Goal: Task Accomplishment & Management: Use online tool/utility

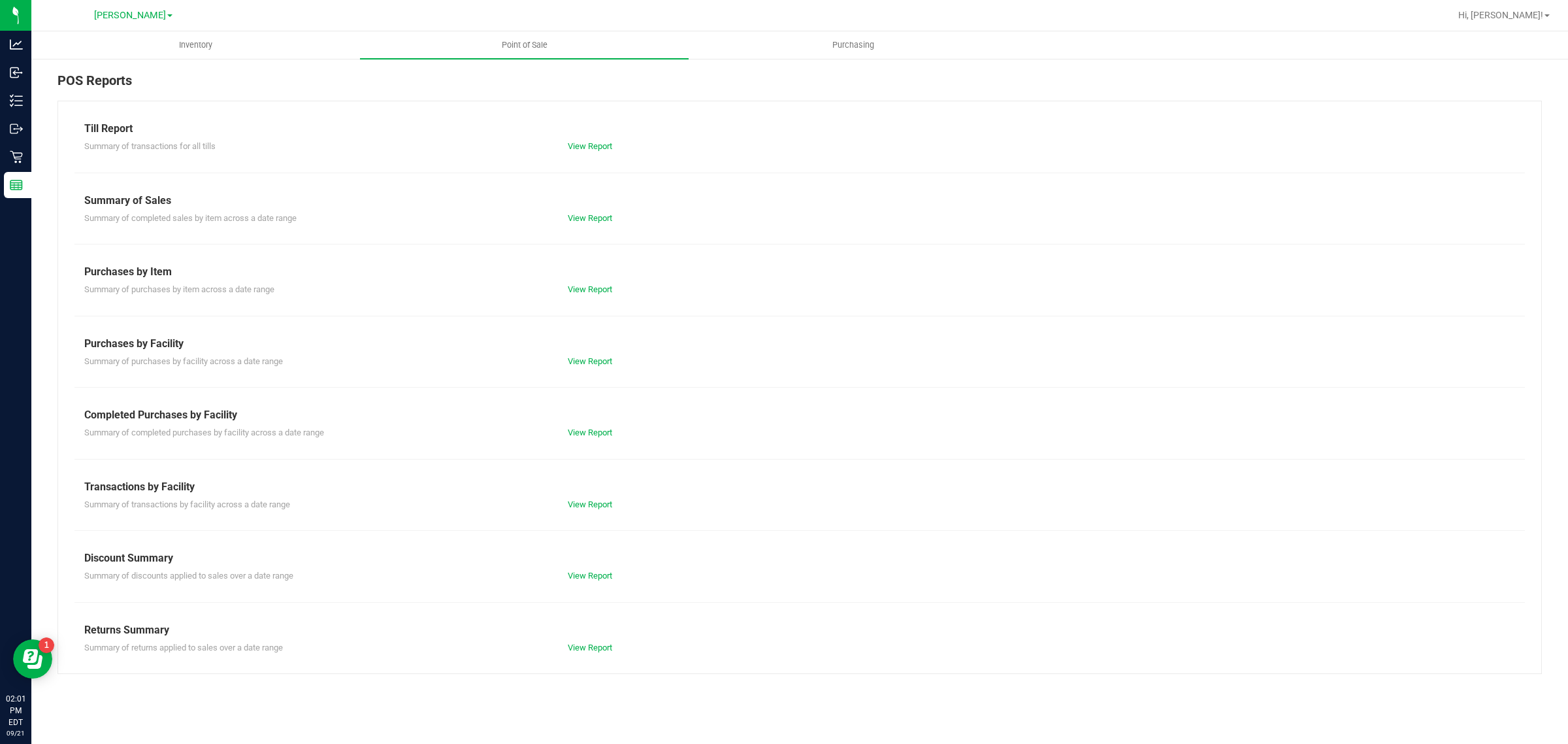
click at [286, 69] on div "POS Reports Till Report Summary of transactions for all tills View Report Summa…" at bounding box center [800, 372] width 1537 height 630
click at [609, 151] on link "View Report" at bounding box center [590, 146] width 45 height 10
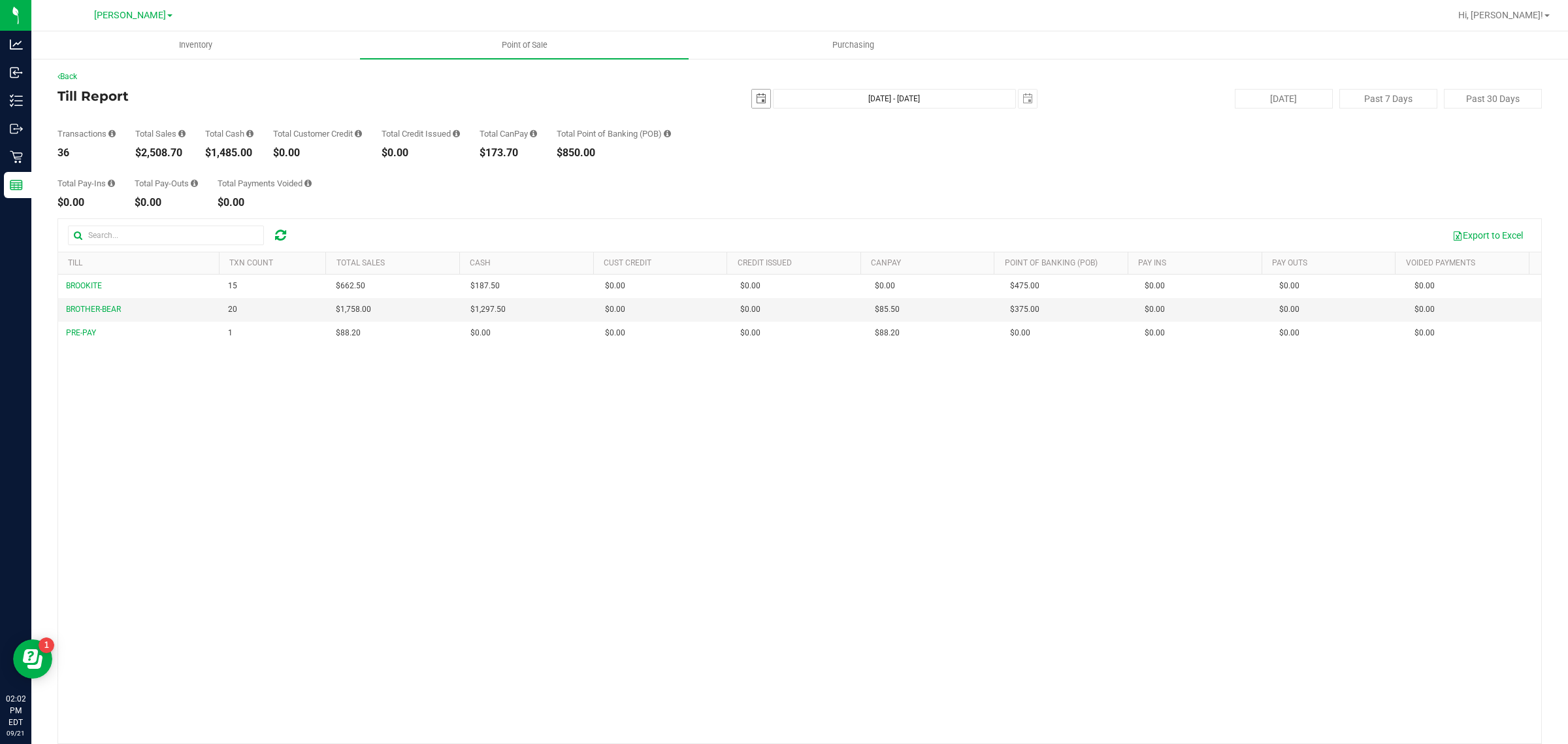
click at [756, 99] on span "select" at bounding box center [761, 99] width 11 height 11
click at [877, 213] on link "20" at bounding box center [869, 211] width 19 height 20
type input "[DATE]"
click at [1023, 103] on span "select" at bounding box center [1028, 99] width 11 height 11
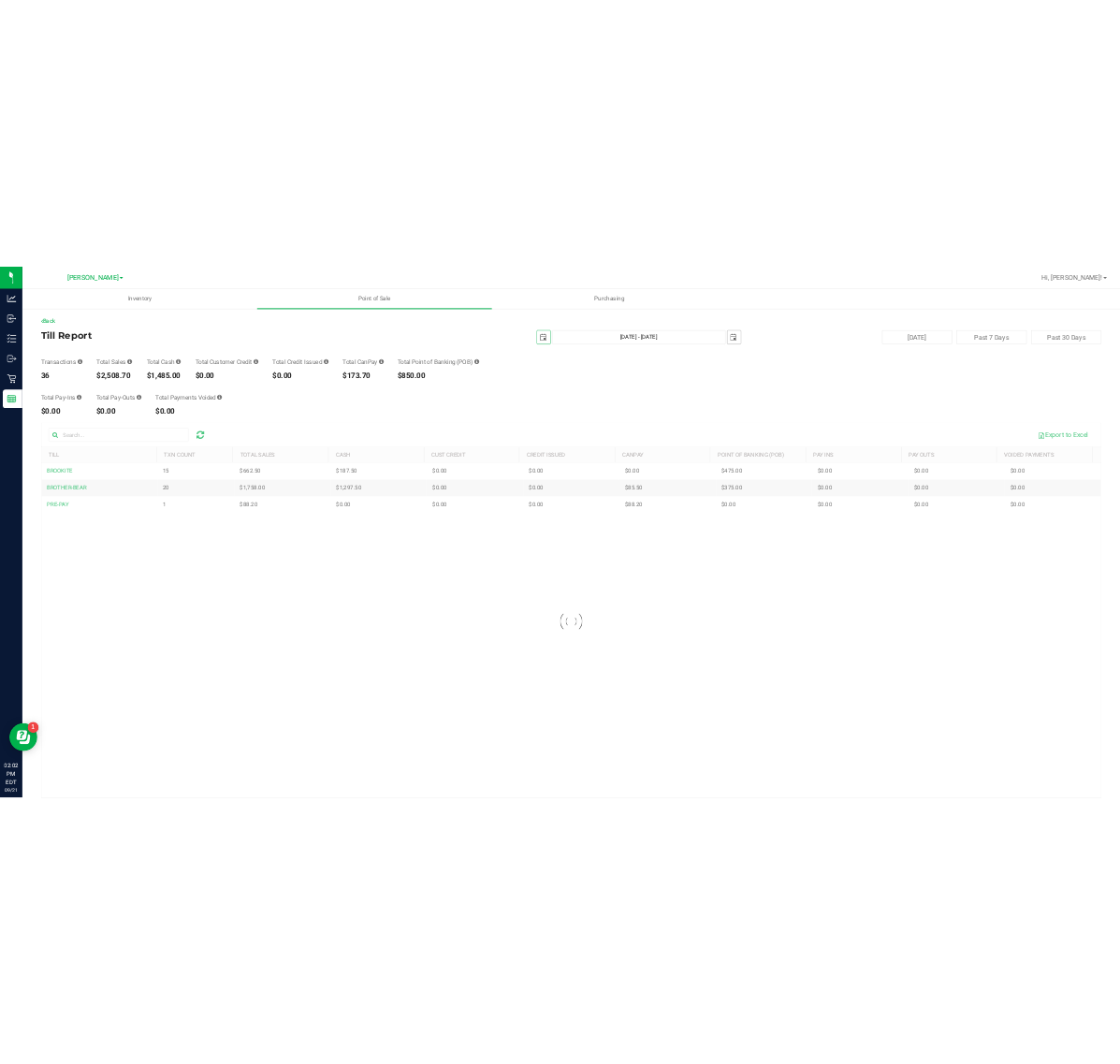
scroll to position [0, 47]
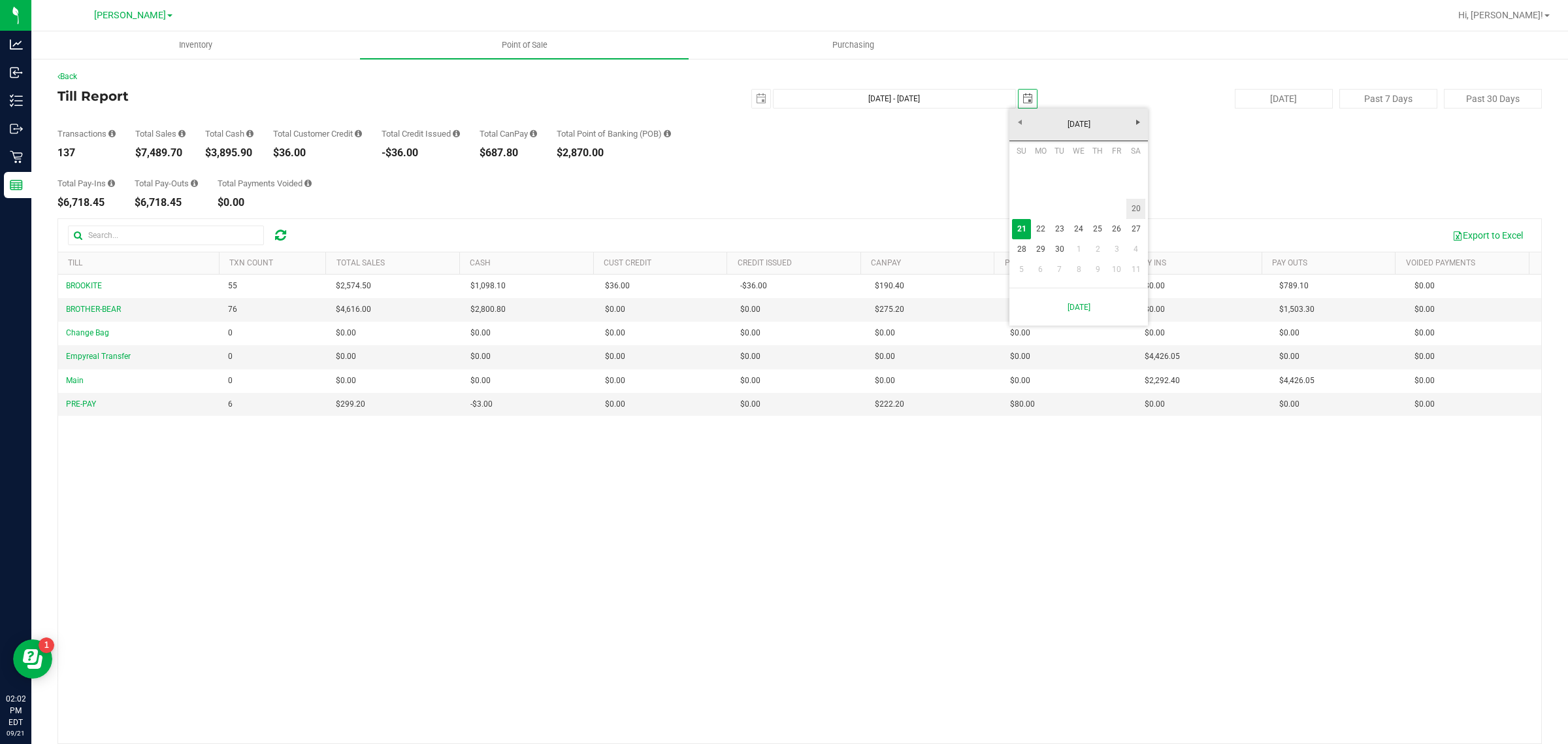
click at [1133, 212] on link "20" at bounding box center [1135, 209] width 19 height 20
type input "[DATE] - [DATE]"
type input "[DATE]"
